Goal: Task Accomplishment & Management: Use online tool/utility

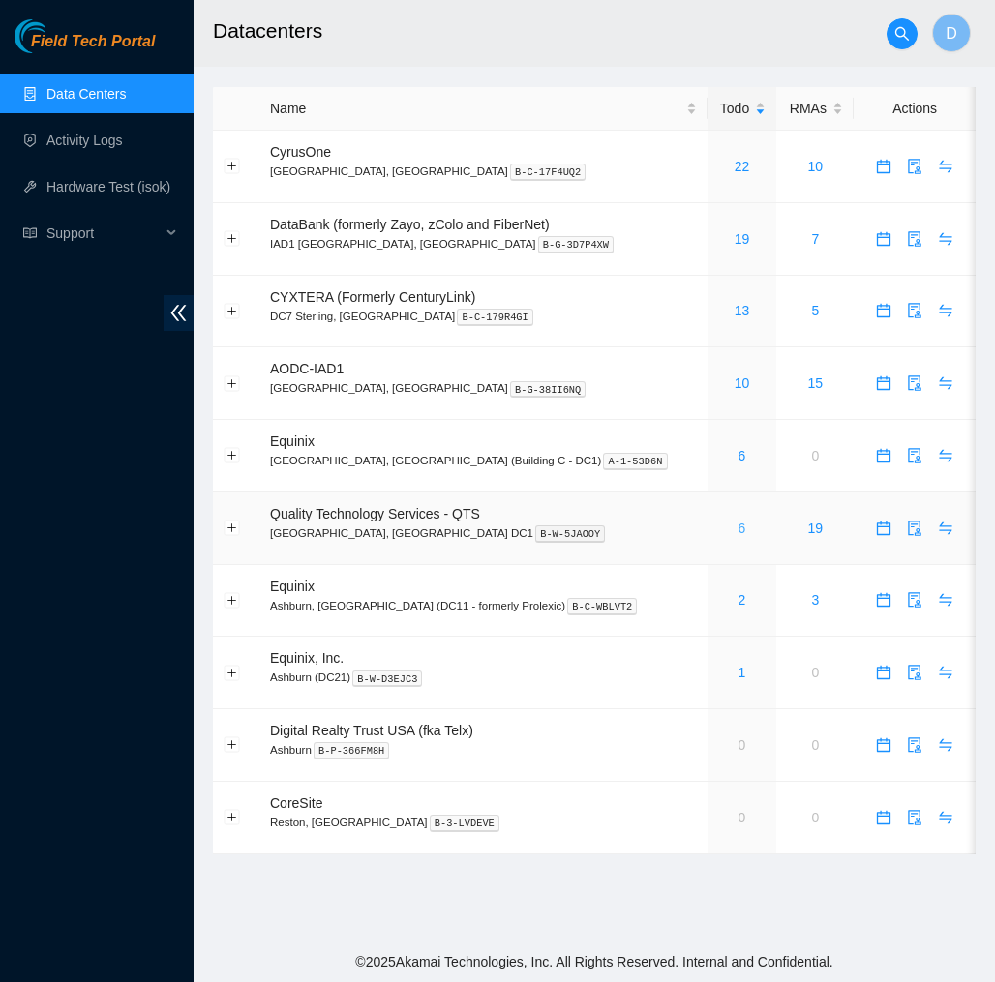
click at [738, 522] on link "6" at bounding box center [742, 528] width 8 height 15
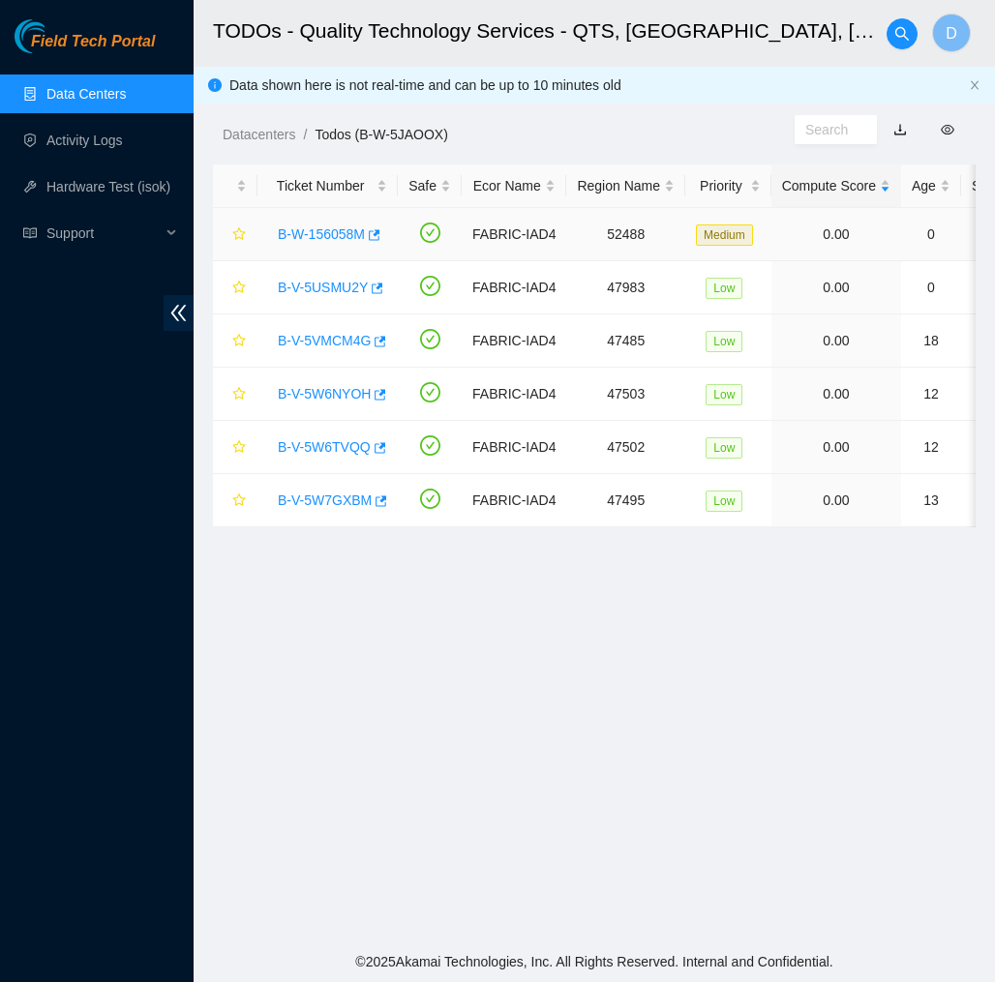
click at [317, 233] on link "B-W-156058M" at bounding box center [321, 233] width 87 height 15
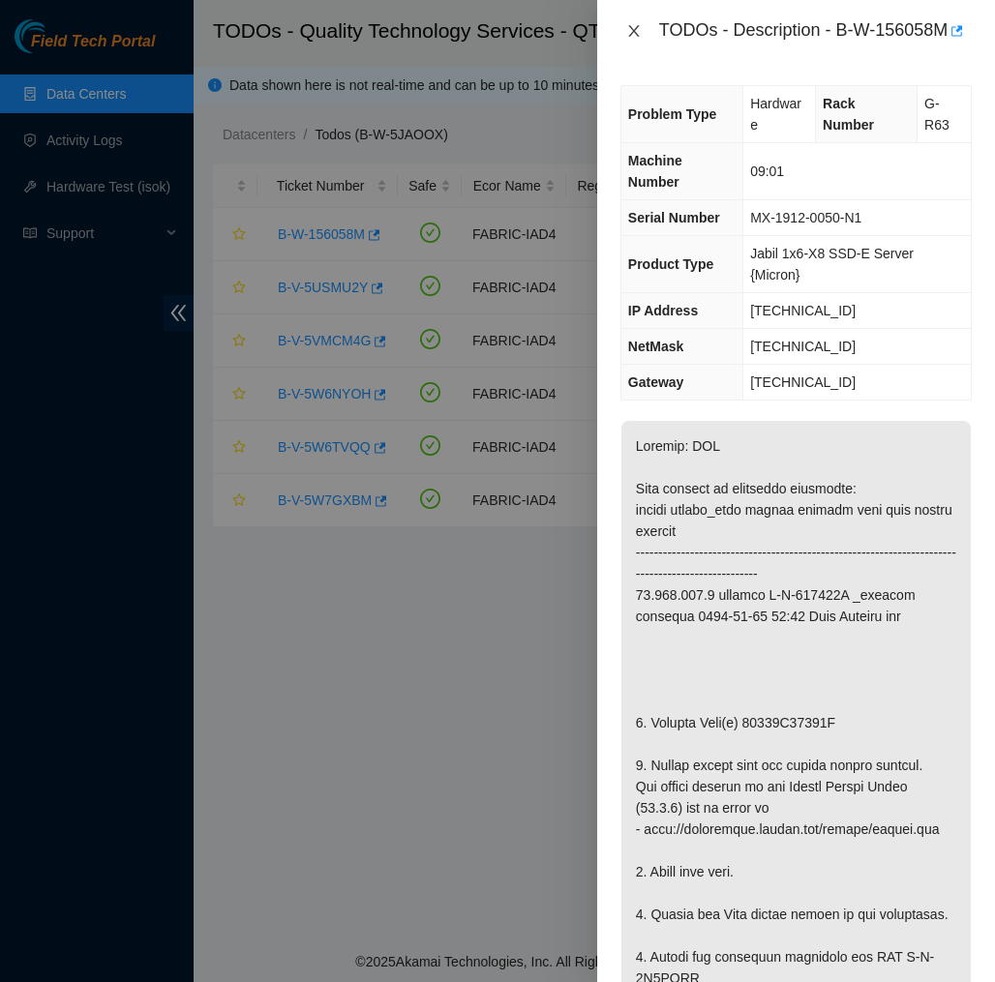
click at [628, 41] on button "Close" at bounding box center [633, 31] width 27 height 18
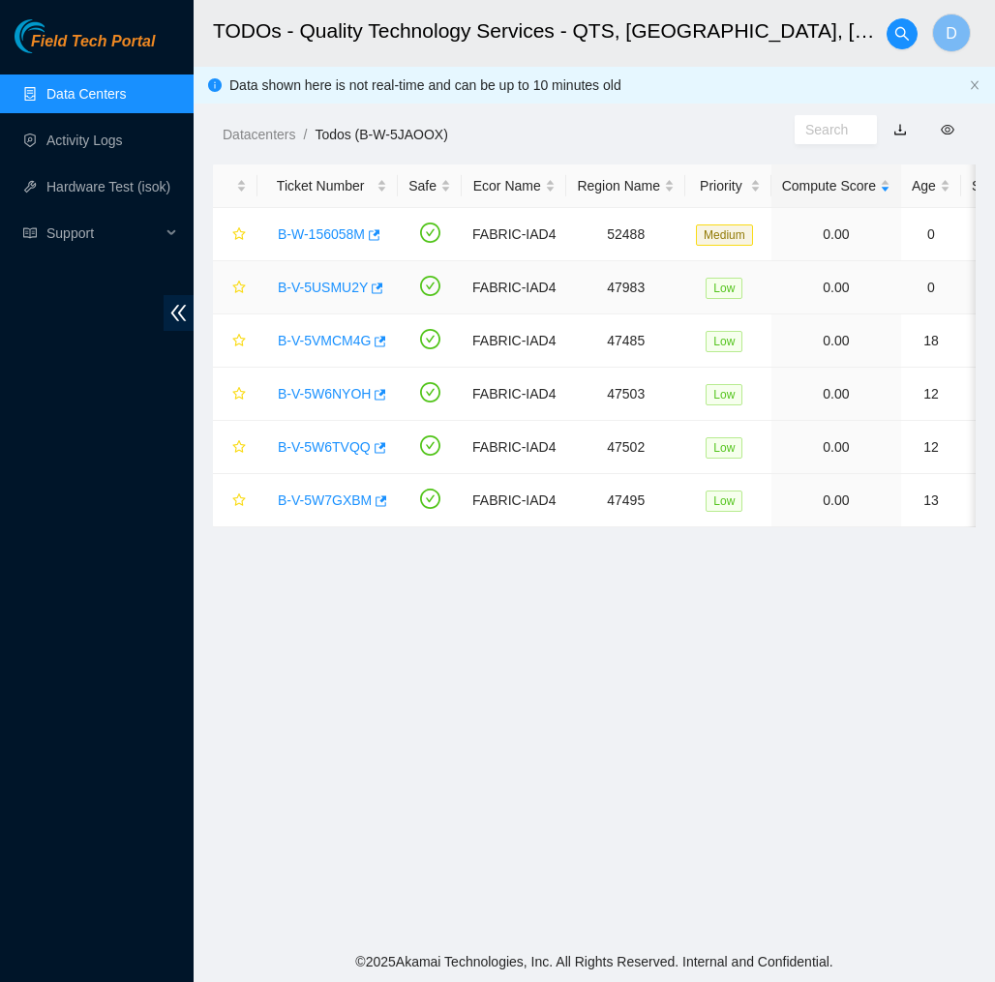
click at [309, 290] on link "B-V-5USMU2Y" at bounding box center [323, 287] width 90 height 15
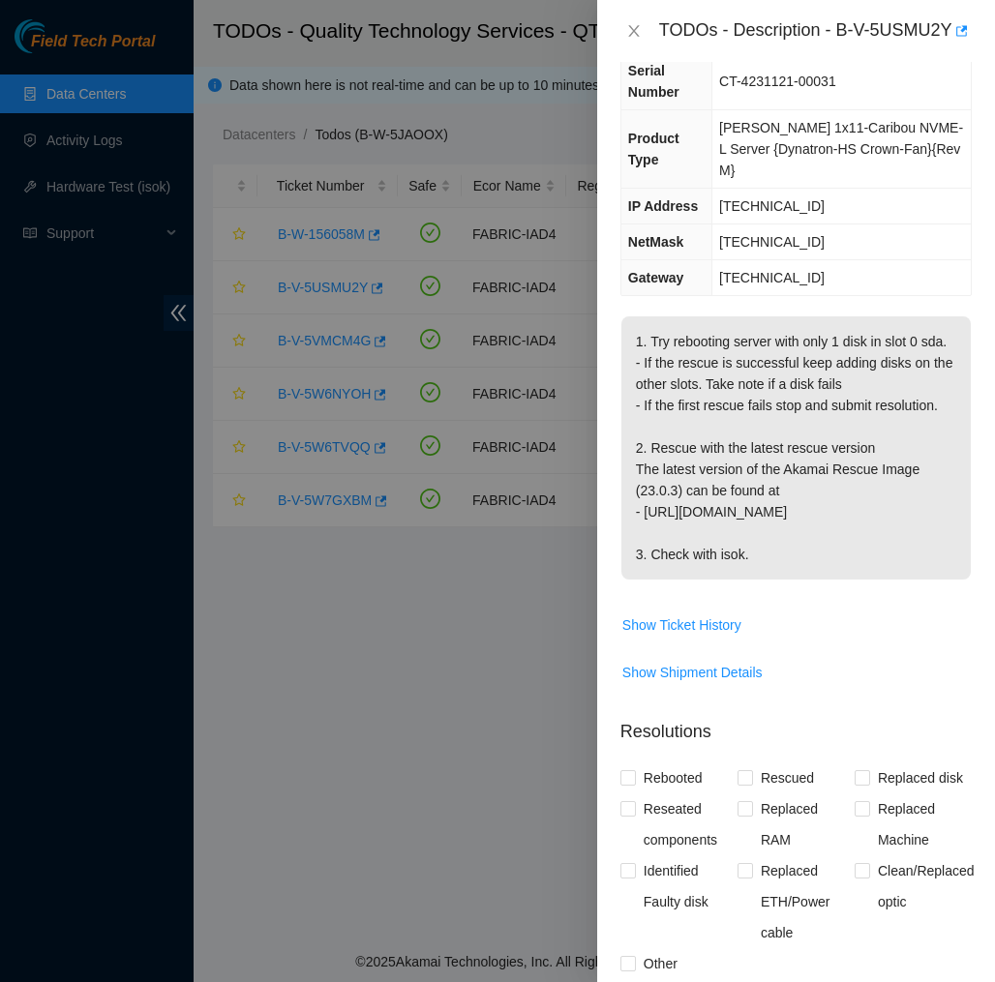
scroll to position [237, 0]
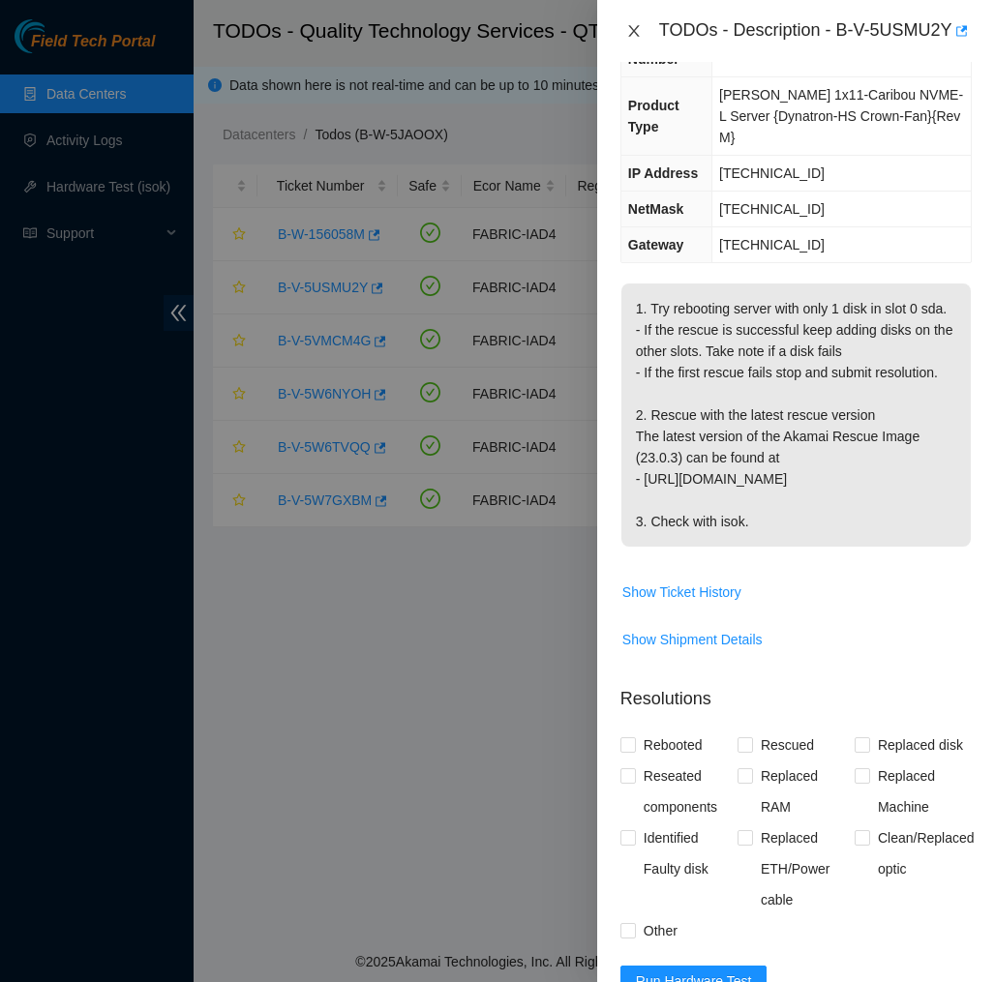
click at [632, 39] on icon "close" at bounding box center [633, 30] width 15 height 15
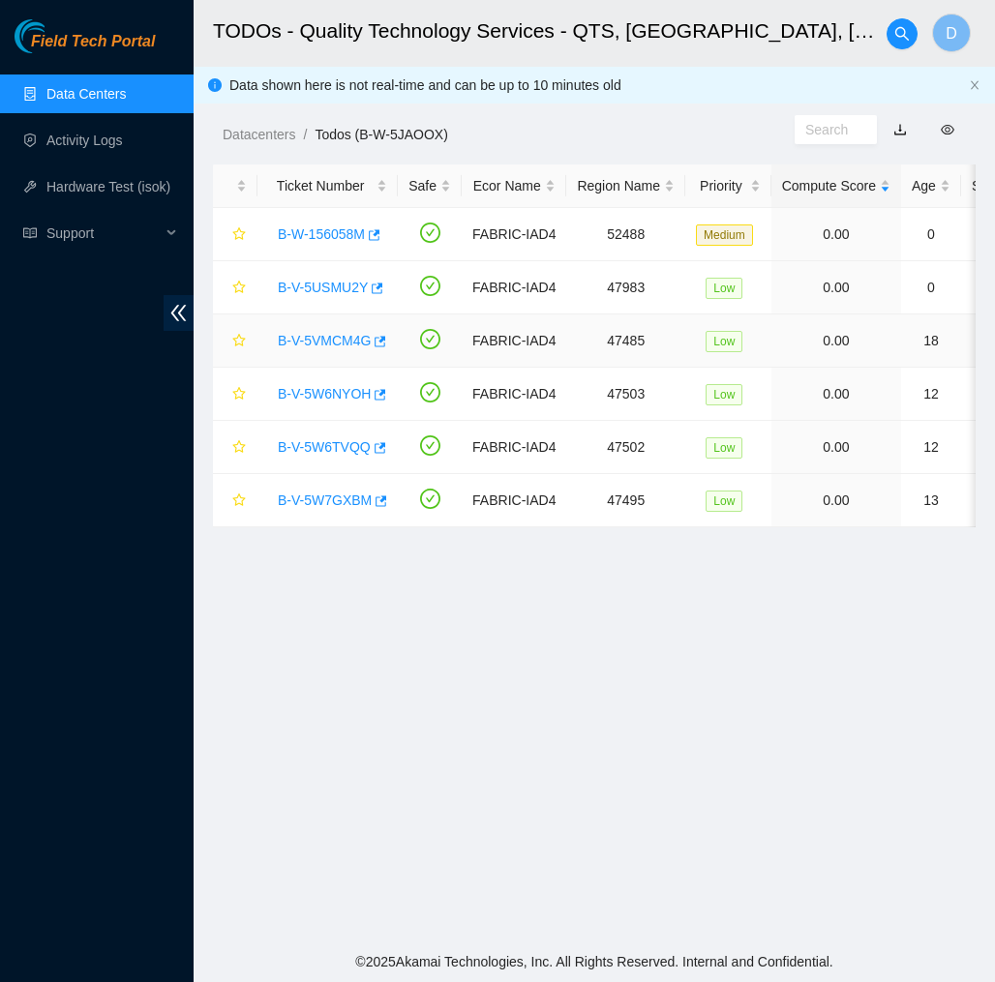
scroll to position [0, 0]
click at [321, 343] on link "B-V-5VMCM4G" at bounding box center [324, 340] width 93 height 15
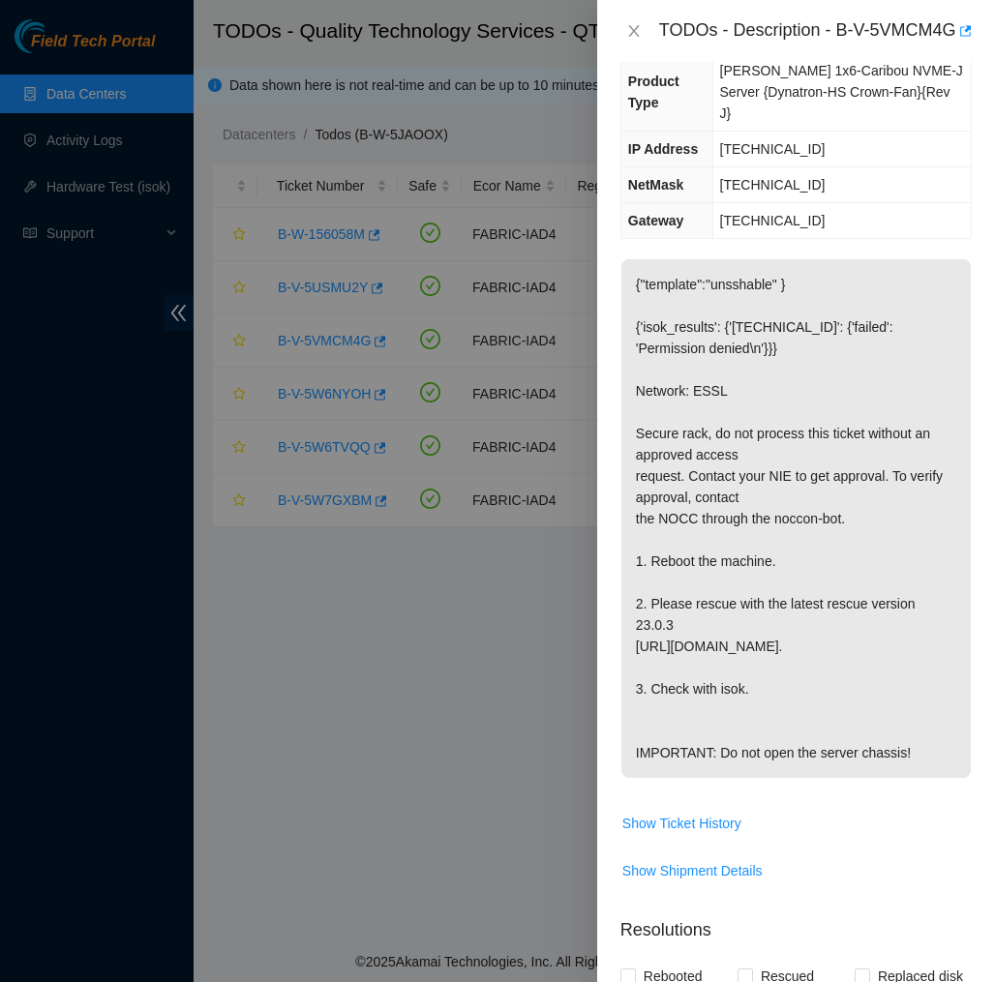
scroll to position [288, 0]
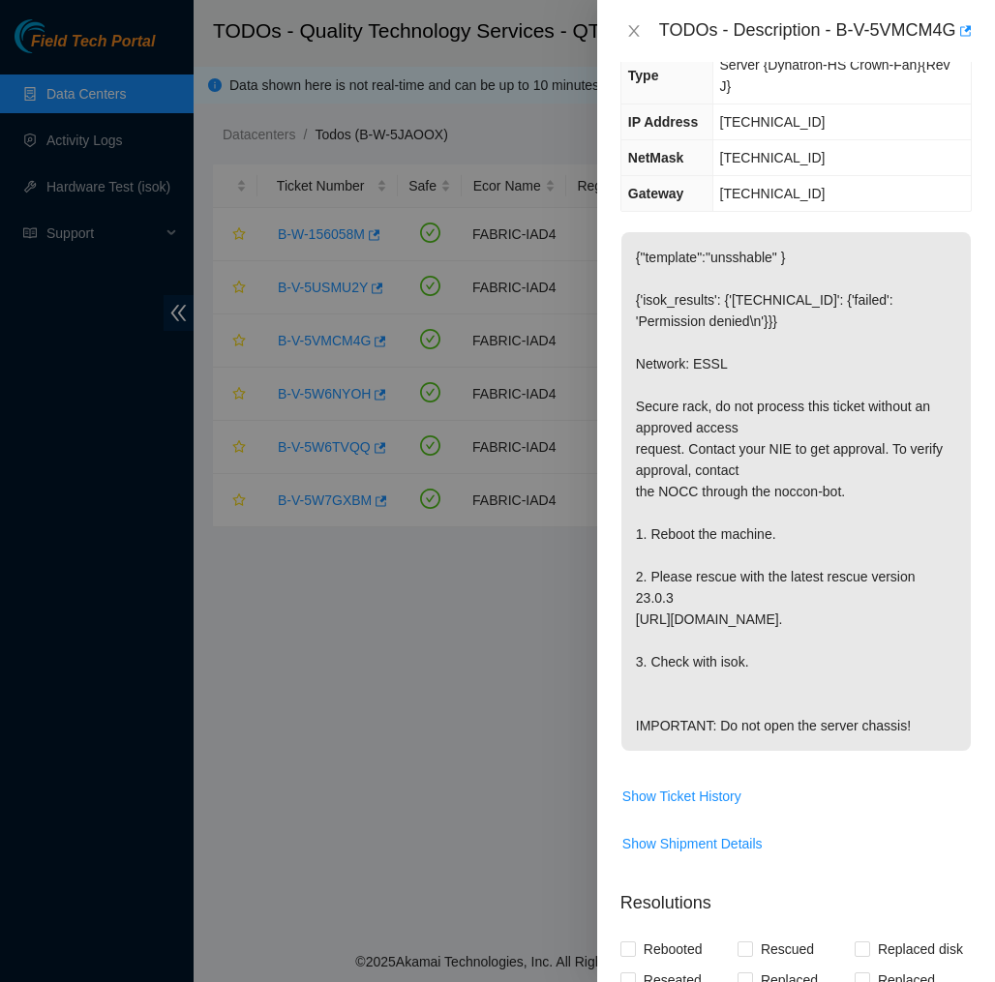
click at [787, 517] on p "{"template":"unsshable" } {'isok_results': {'[TECHNICAL_ID]': {'failed': 'Permi…" at bounding box center [795, 491] width 349 height 519
click at [636, 39] on icon "close" at bounding box center [633, 30] width 15 height 15
